Goal: Information Seeking & Learning: Learn about a topic

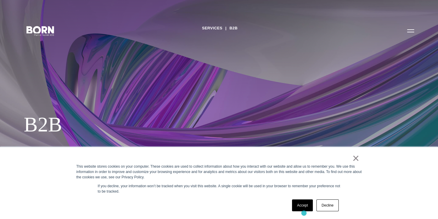
click at [303, 213] on div "Accept Decline" at bounding box center [315, 205] width 50 height 15
click at [303, 205] on link "Accept" at bounding box center [302, 206] width 21 height 12
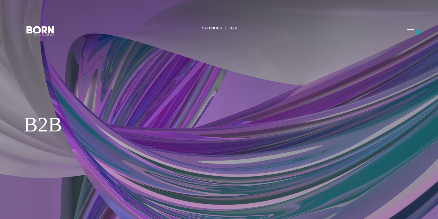
click at [415, 33] on button "Primary Menu" at bounding box center [410, 30] width 14 height 12
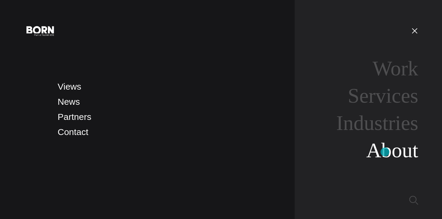
click at [385, 150] on link "About" at bounding box center [392, 150] width 52 height 23
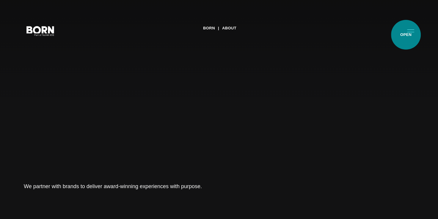
click at [406, 35] on button "Primary Menu" at bounding box center [410, 30] width 14 height 12
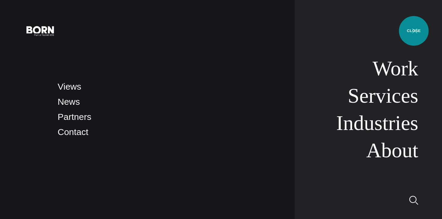
click at [414, 31] on button "Primary Menu" at bounding box center [415, 30] width 14 height 12
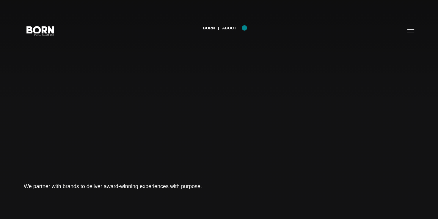
click at [244, 28] on div "BORN About Tech Mahindra We partner with brands to deliver award-winning experi…" at bounding box center [219, 109] width 438 height 219
click at [230, 26] on link "About" at bounding box center [229, 28] width 14 height 9
click at [232, 27] on link "About" at bounding box center [229, 28] width 14 height 9
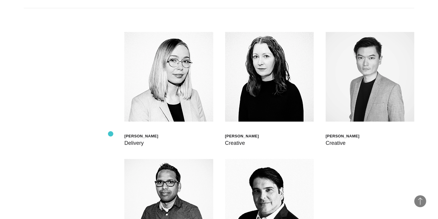
scroll to position [1604, 0]
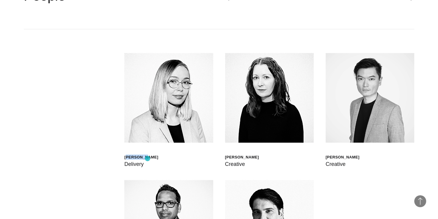
drag, startPoint x: 126, startPoint y: 157, endPoint x: 147, endPoint y: 159, distance: 21.2
click at [147, 159] on div "[PERSON_NAME]" at bounding box center [141, 157] width 34 height 5
drag, startPoint x: 147, startPoint y: 159, endPoint x: 156, endPoint y: 160, distance: 9.0
click at [156, 160] on div "Scott Sorokin Global Head of Born XDS Shashank Tamotia Chief Delivery Officer B…" at bounding box center [219, 180] width 390 height 302
click at [156, 160] on div "Walt Drkula Delivery" at bounding box center [168, 110] width 89 height 115
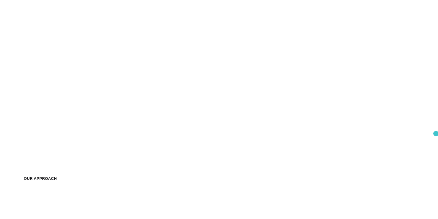
scroll to position [0, 0]
